Goal: Complete application form

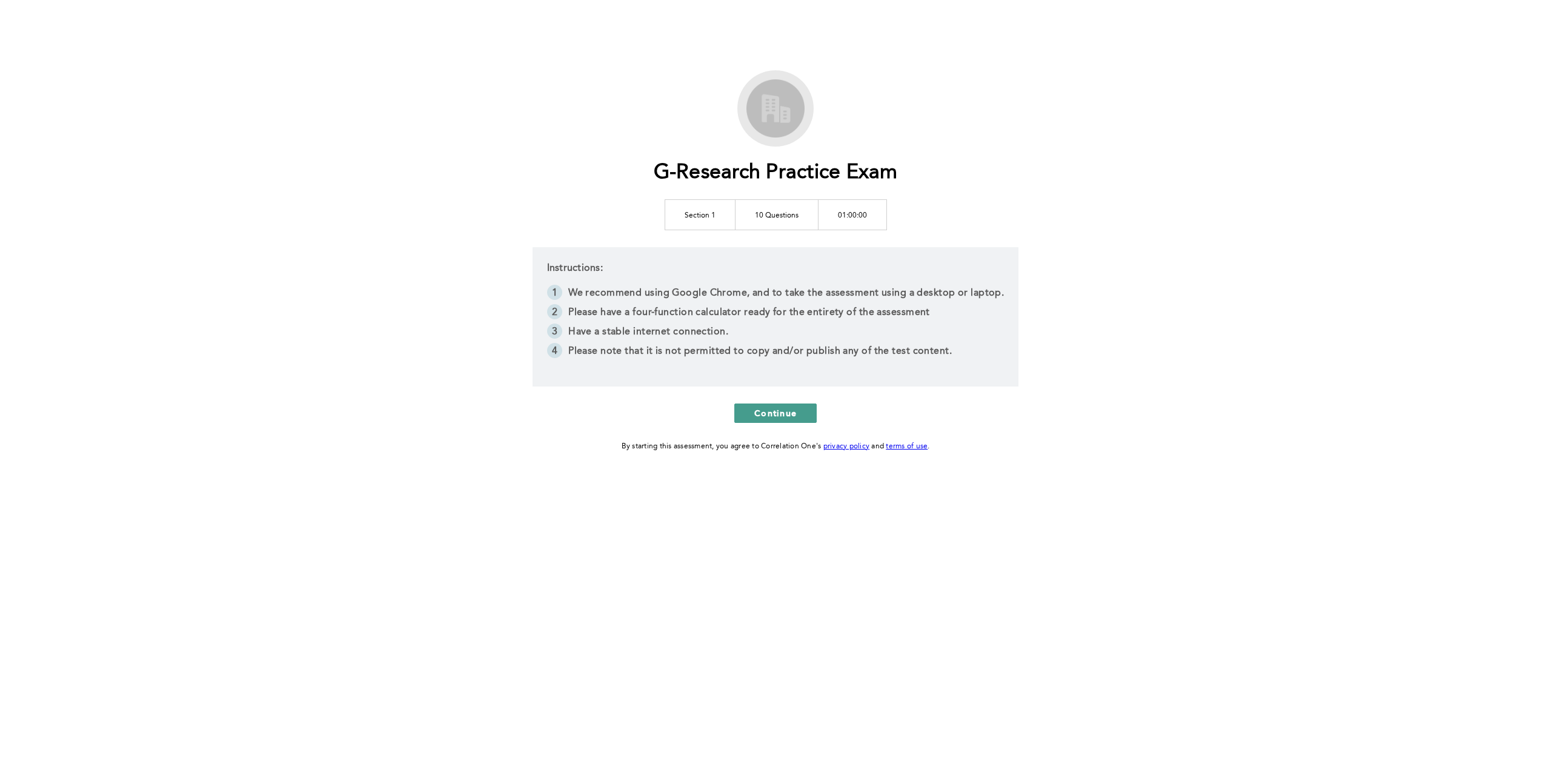
click at [793, 408] on span "Continue" at bounding box center [775, 413] width 43 height 12
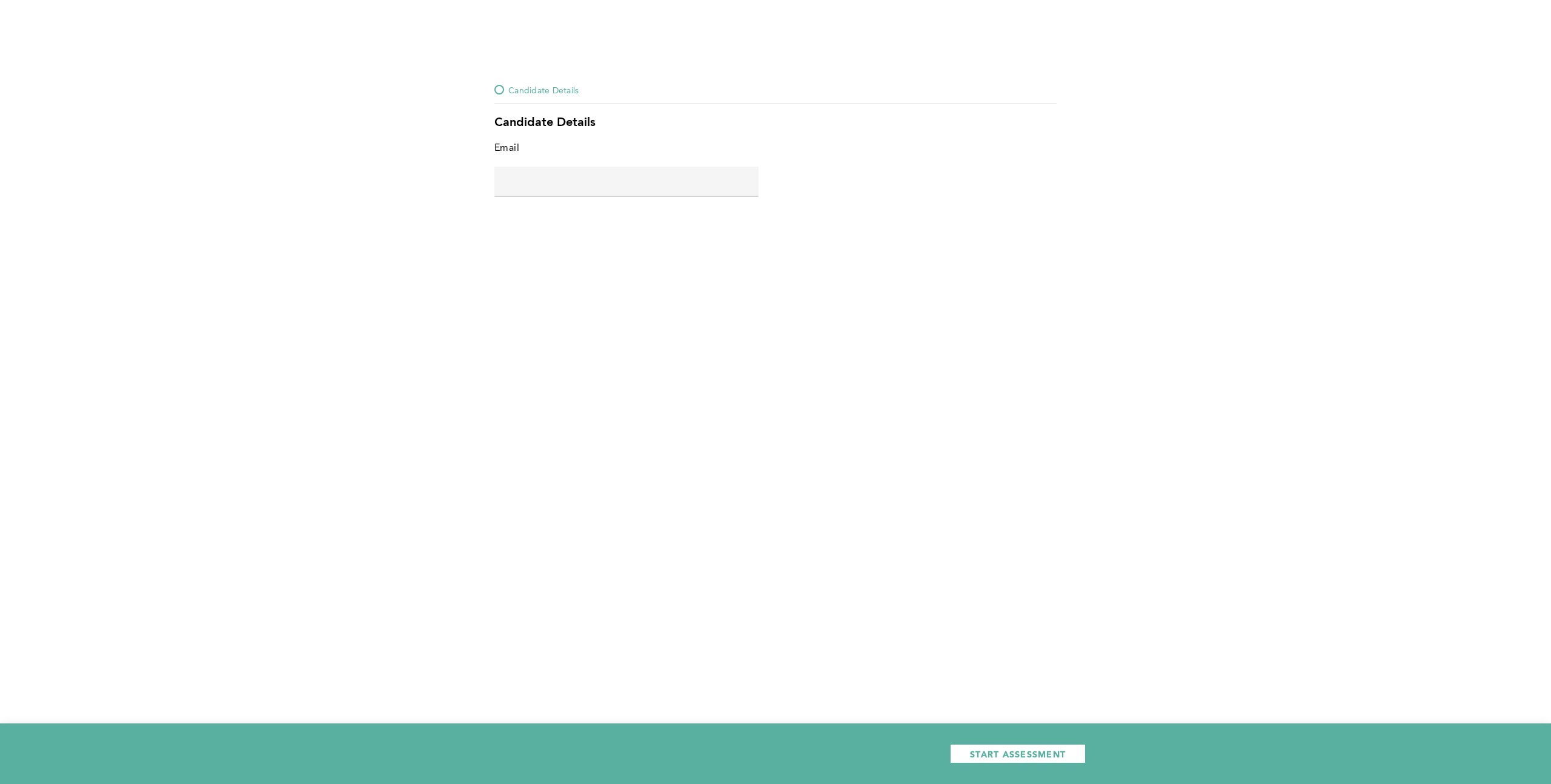
click at [619, 187] on input "text" at bounding box center [626, 181] width 264 height 29
click at [724, 396] on div "Candidate Details Candidate Details Email error placeholder START ASSESSMENT" at bounding box center [775, 392] width 1551 height 784
